Goal: Entertainment & Leisure: Consume media (video, audio)

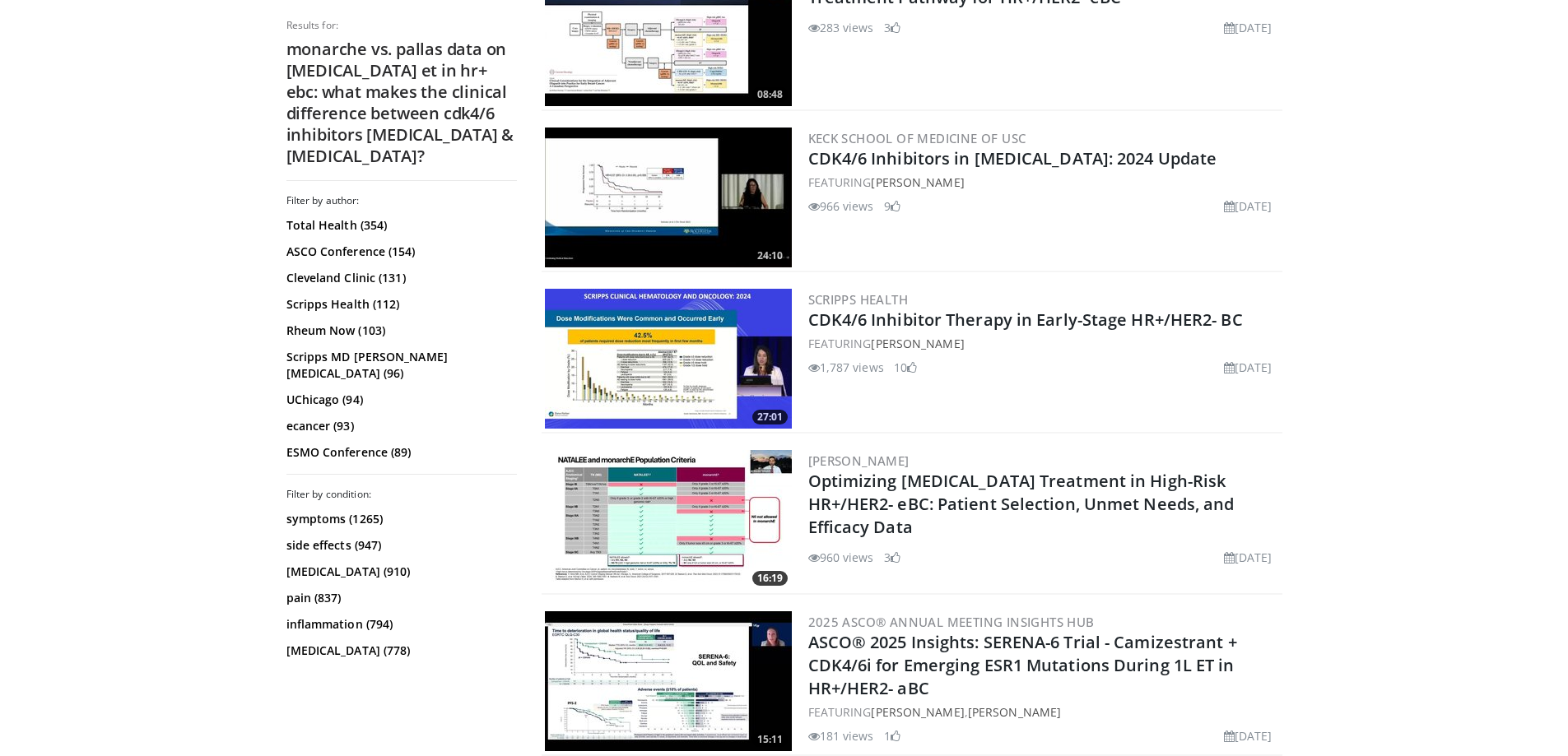
scroll to position [823, 0]
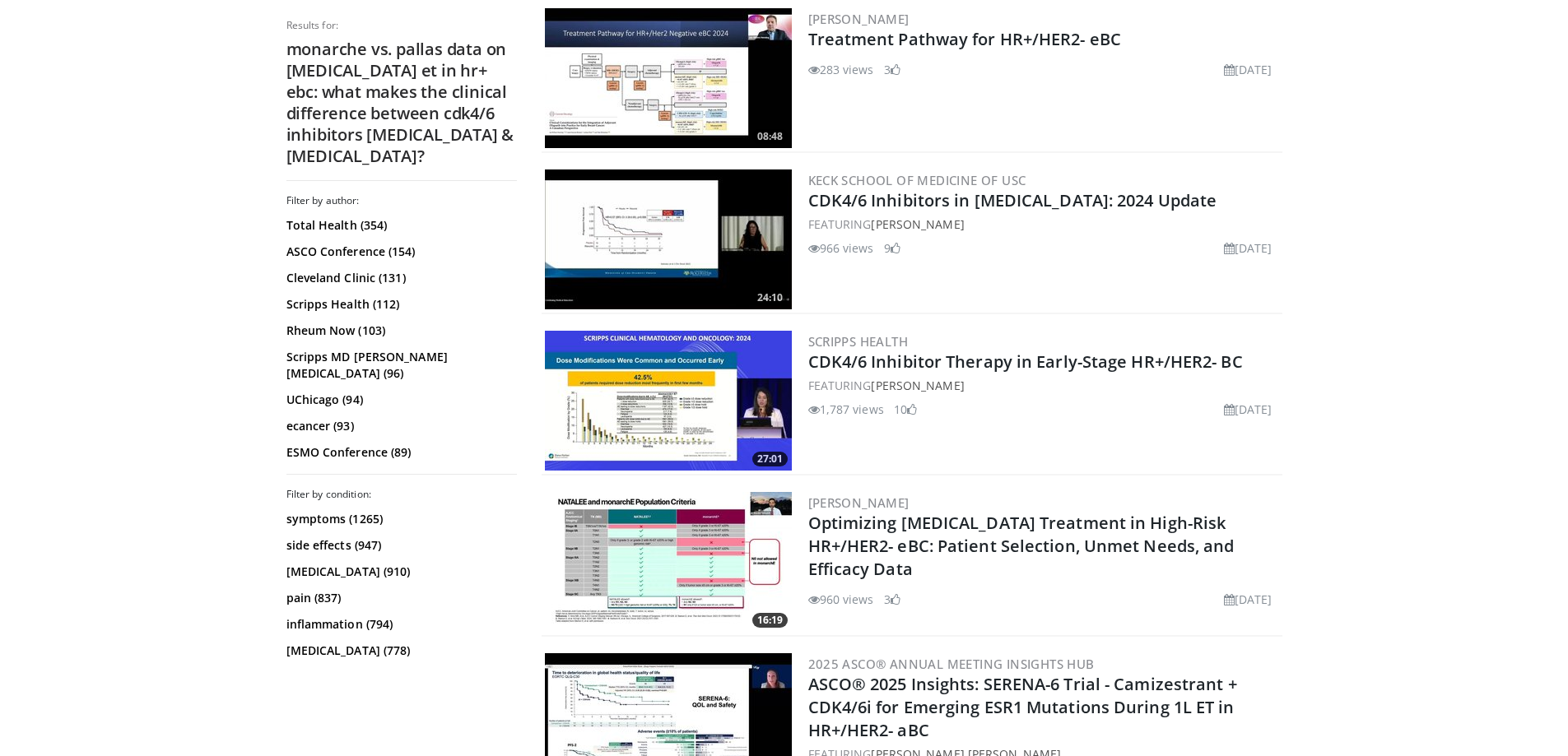
click at [647, 231] on img at bounding box center [669, 239] width 247 height 140
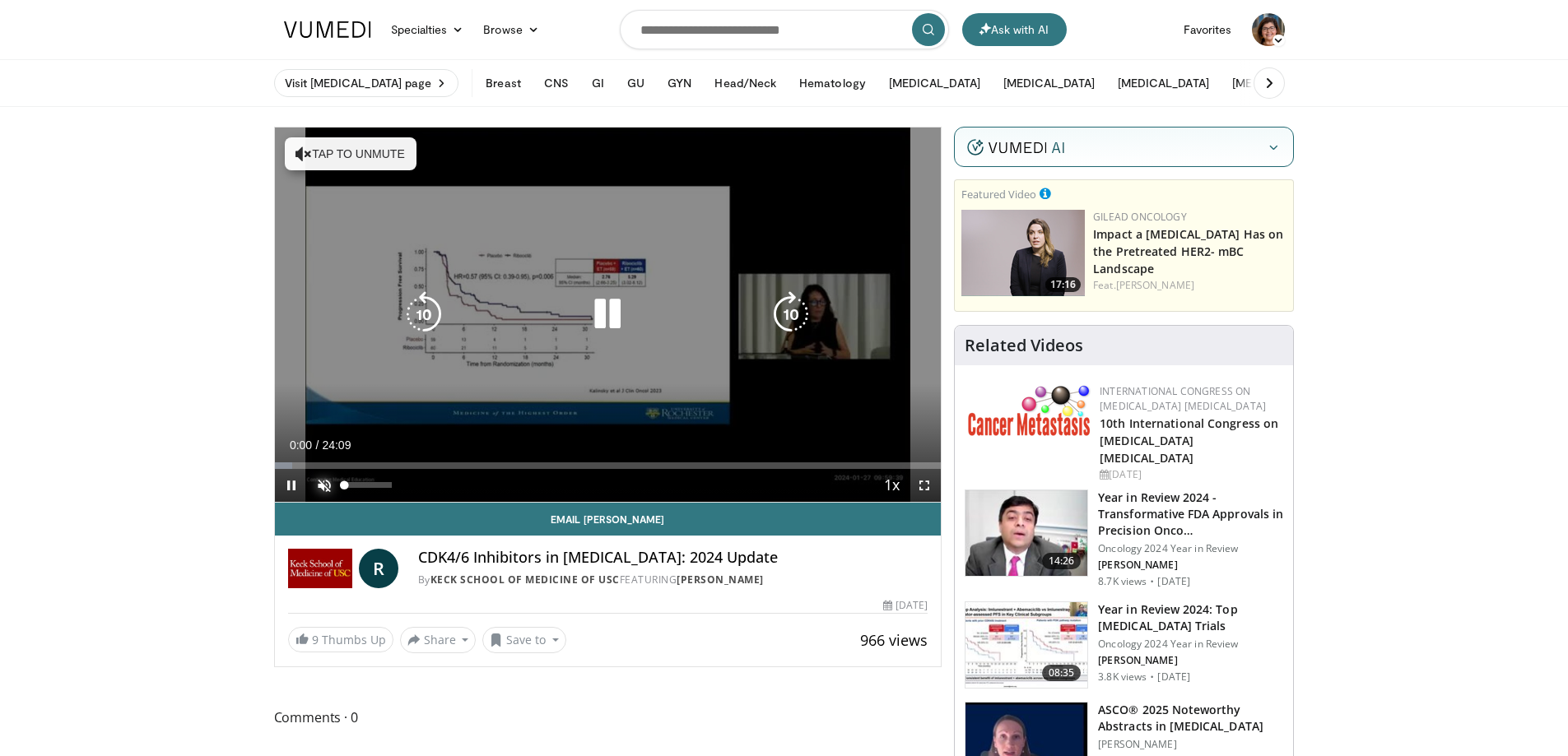
drag, startPoint x: 327, startPoint y: 479, endPoint x: 339, endPoint y: 480, distance: 12.0
click at [327, 480] on span "Video Player" at bounding box center [323, 485] width 33 height 33
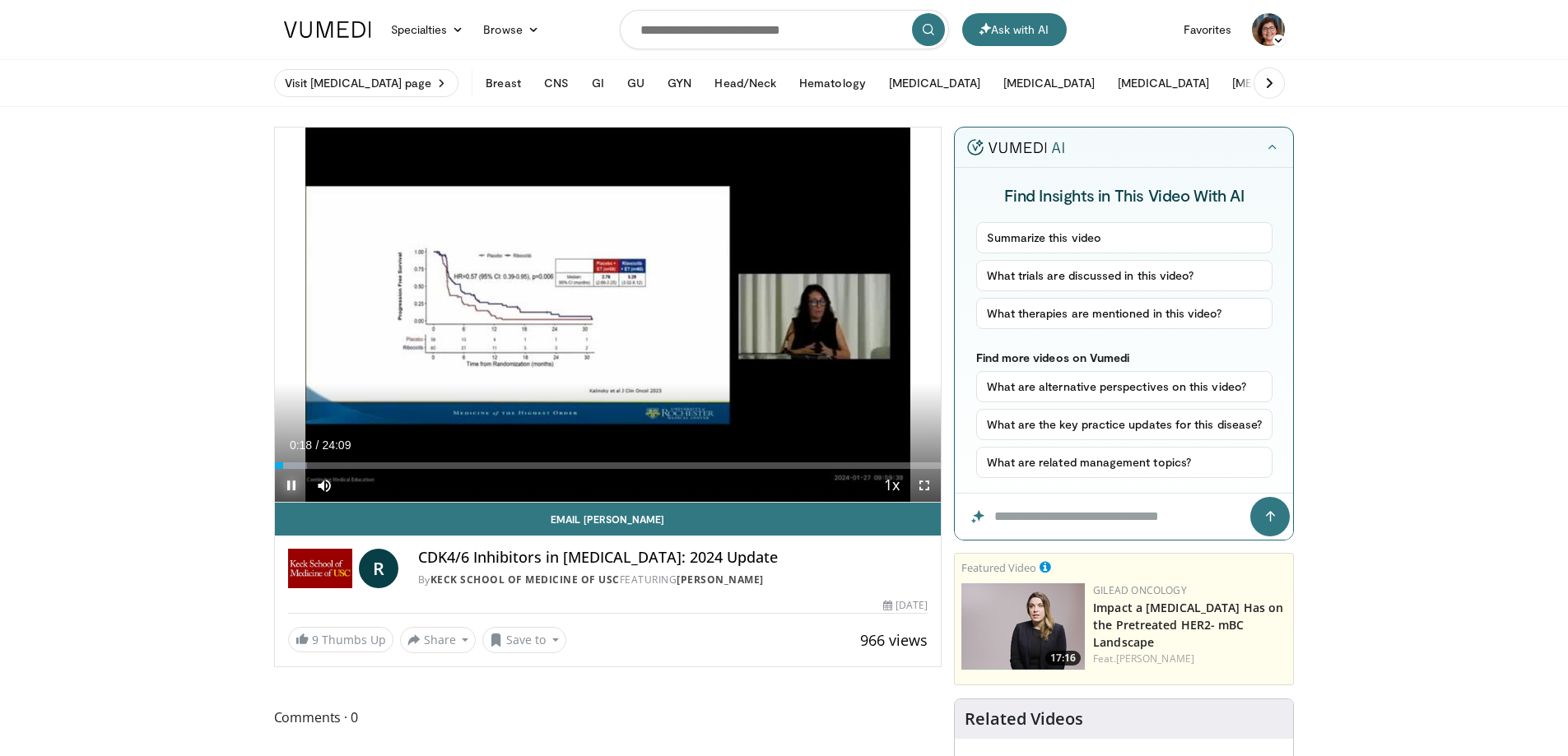
click at [284, 486] on span "Video Player" at bounding box center [291, 485] width 33 height 33
